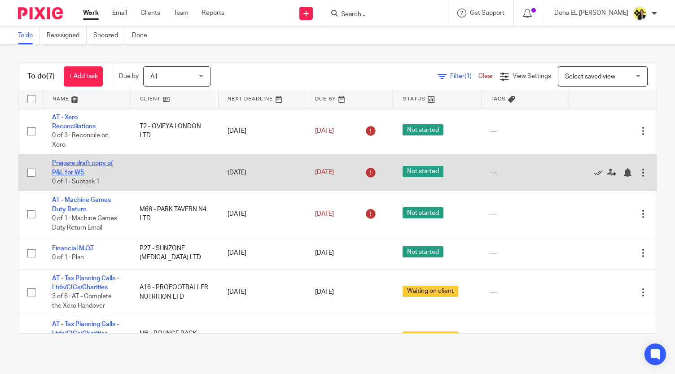
click at [87, 163] on link "Prepare draft copy of P&L for W5" at bounding box center [82, 167] width 61 height 15
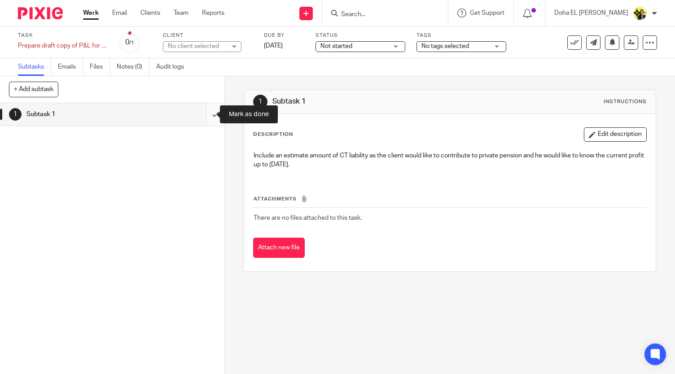
click at [207, 113] on input "submit" at bounding box center [112, 114] width 224 height 22
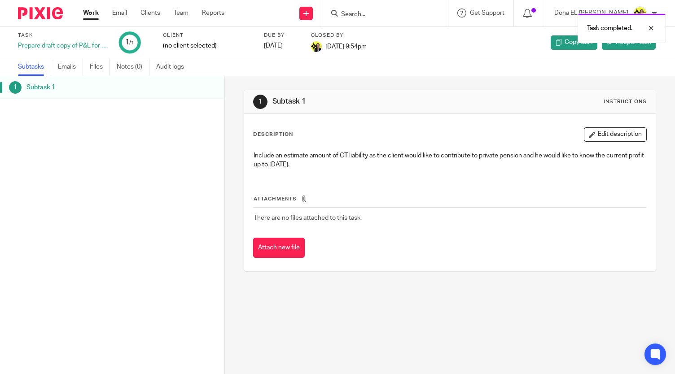
click at [89, 15] on link "Work" at bounding box center [91, 13] width 16 height 9
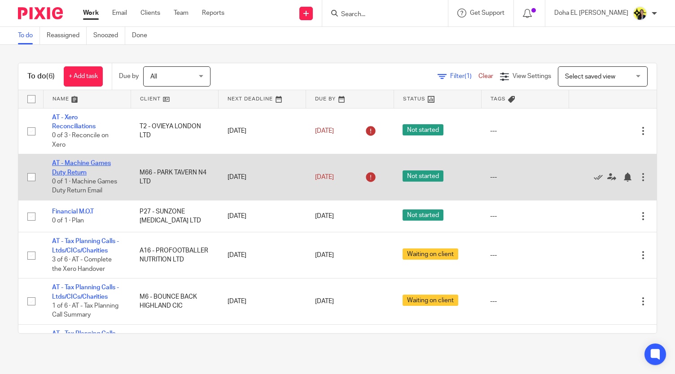
click at [92, 160] on link "AT - Machine Games Duty Return" at bounding box center [81, 167] width 59 height 15
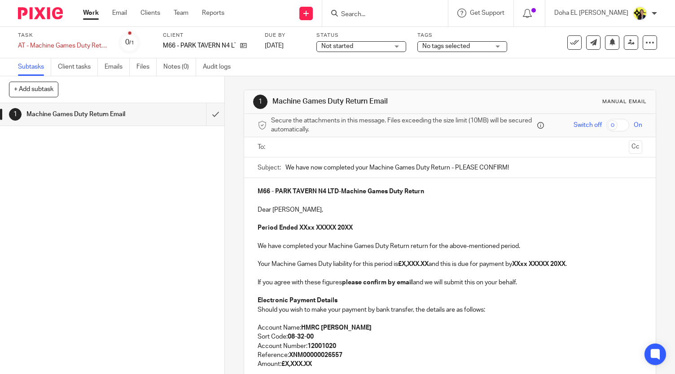
click at [95, 12] on link "Work" at bounding box center [91, 13] width 16 height 9
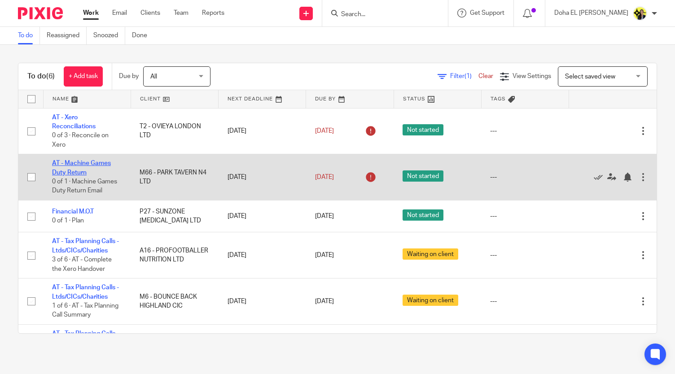
click at [90, 160] on link "AT - Machine Games Duty Return" at bounding box center [81, 167] width 59 height 15
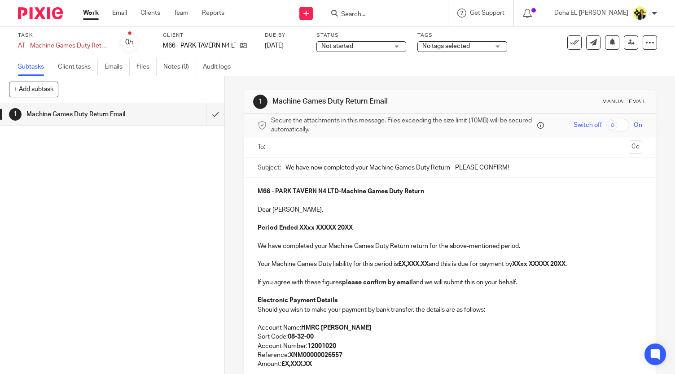
click at [92, 15] on link "Work" at bounding box center [91, 13] width 16 height 9
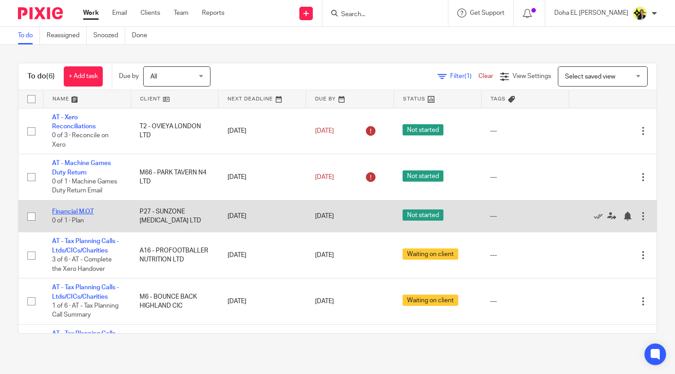
click at [78, 209] on link "Financial M.O.T" at bounding box center [73, 212] width 42 height 6
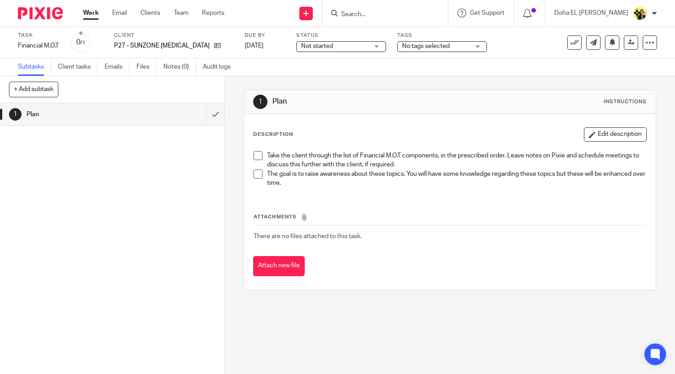
click at [95, 14] on link "Work" at bounding box center [91, 13] width 16 height 9
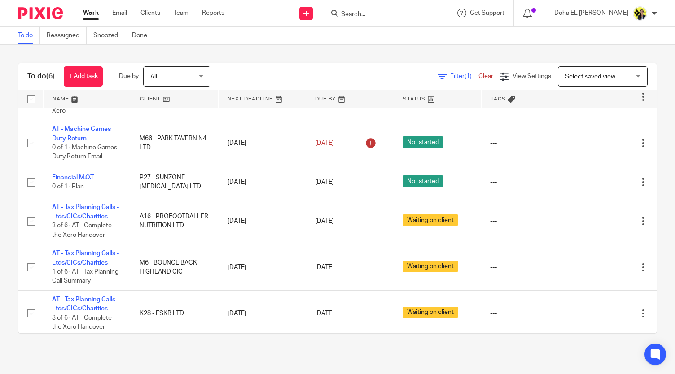
scroll to position [36, 0]
